Goal: Check status: Check status

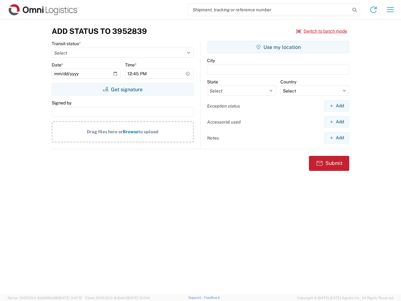
click at [269, 10] on input "search" at bounding box center [269, 10] width 162 height 12
click at [355, 10] on icon at bounding box center [354, 10] width 9 height 9
click at [373, 10] on icon at bounding box center [373, 10] width 10 height 10
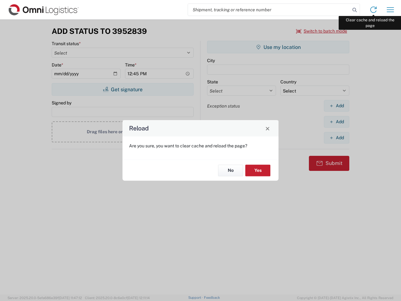
click at [390, 10] on div "Reload Are you sure, you want to clear cache and reload the page? No Yes" at bounding box center [200, 150] width 401 height 301
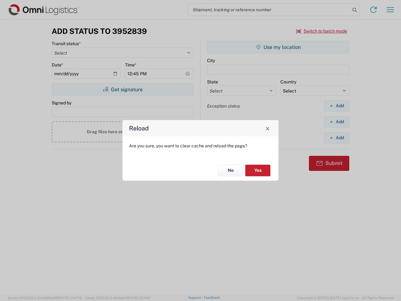
click at [322, 31] on div "Reload Are you sure, you want to clear cache and reload the page? No Yes" at bounding box center [200, 150] width 401 height 301
click at [122, 89] on div "Reload Are you sure, you want to clear cache and reload the page? No Yes" at bounding box center [200, 150] width 401 height 301
click at [278, 47] on div "Reload Are you sure, you want to clear cache and reload the page? No Yes" at bounding box center [200, 150] width 401 height 301
click at [336, 106] on div "Reload Are you sure, you want to clear cache and reload the page? No Yes" at bounding box center [200, 150] width 401 height 301
click at [336, 122] on div "Reload Are you sure, you want to clear cache and reload the page? No Yes" at bounding box center [200, 150] width 401 height 301
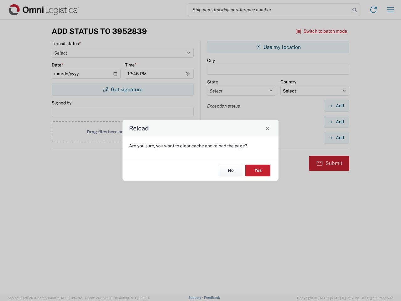
click at [336, 138] on div "Reload Are you sure, you want to clear cache and reload the page? No Yes" at bounding box center [200, 150] width 401 height 301
